Goal: Information Seeking & Learning: Learn about a topic

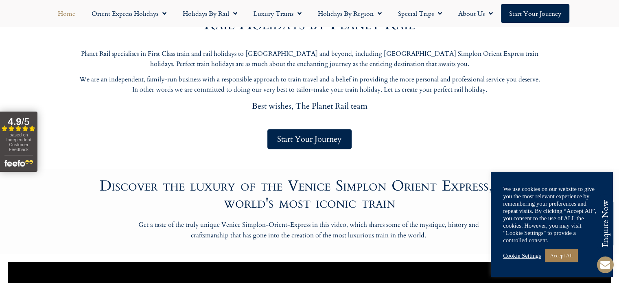
scroll to position [372, 0]
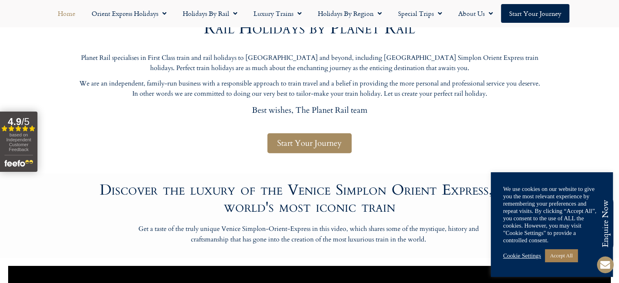
click at [307, 140] on span "Start Your Journey" at bounding box center [309, 143] width 65 height 10
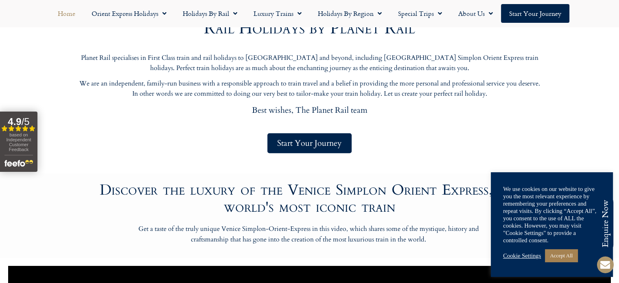
click at [518, 254] on link "Cookie Settings" at bounding box center [522, 255] width 38 height 7
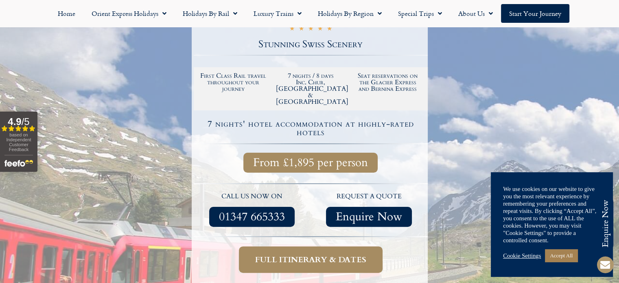
scroll to position [180, 0]
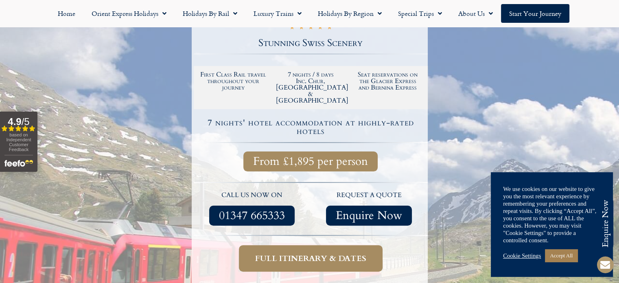
click at [315, 253] on span "Full itinerary & dates" at bounding box center [310, 258] width 111 height 10
click at [311, 253] on span "Full itinerary & dates" at bounding box center [310, 258] width 111 height 10
click at [523, 255] on link "Cookie Settings" at bounding box center [522, 255] width 38 height 7
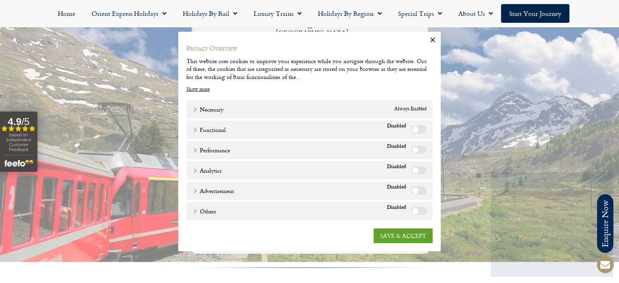
scroll to position [250, 0]
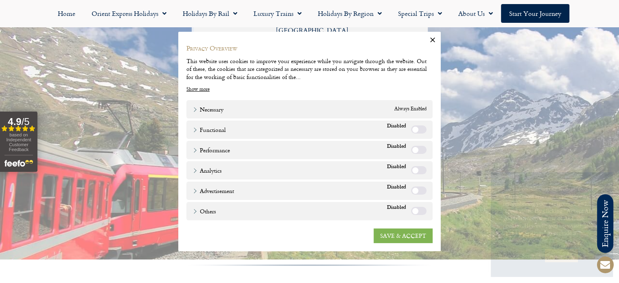
click at [395, 235] on link "SAVE & ACCEPT" at bounding box center [403, 235] width 59 height 15
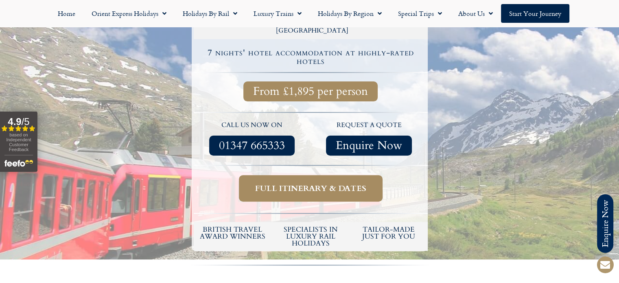
click at [308, 183] on span "Full itinerary & dates" at bounding box center [310, 188] width 111 height 10
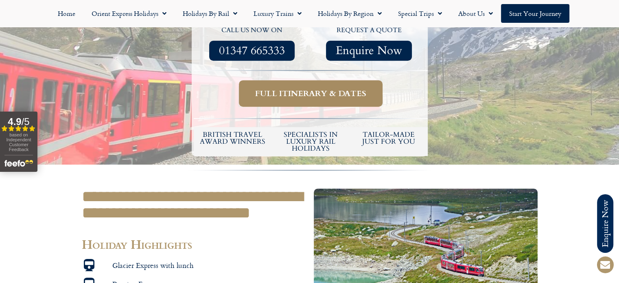
scroll to position [301, 0]
